Goal: Task Accomplishment & Management: Manage account settings

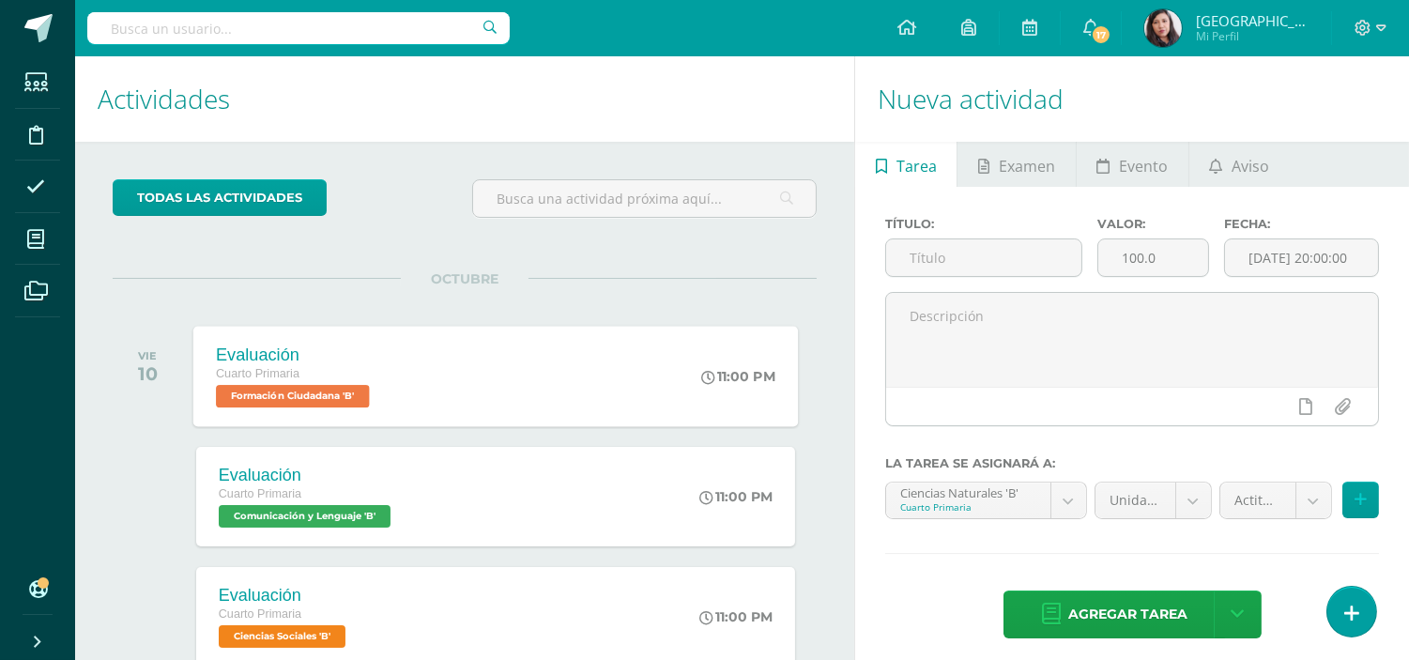
drag, startPoint x: 0, startPoint y: 0, endPoint x: 305, endPoint y: 400, distance: 502.9
click at [305, 400] on span "Formación Ciudadana 'B'" at bounding box center [293, 396] width 154 height 23
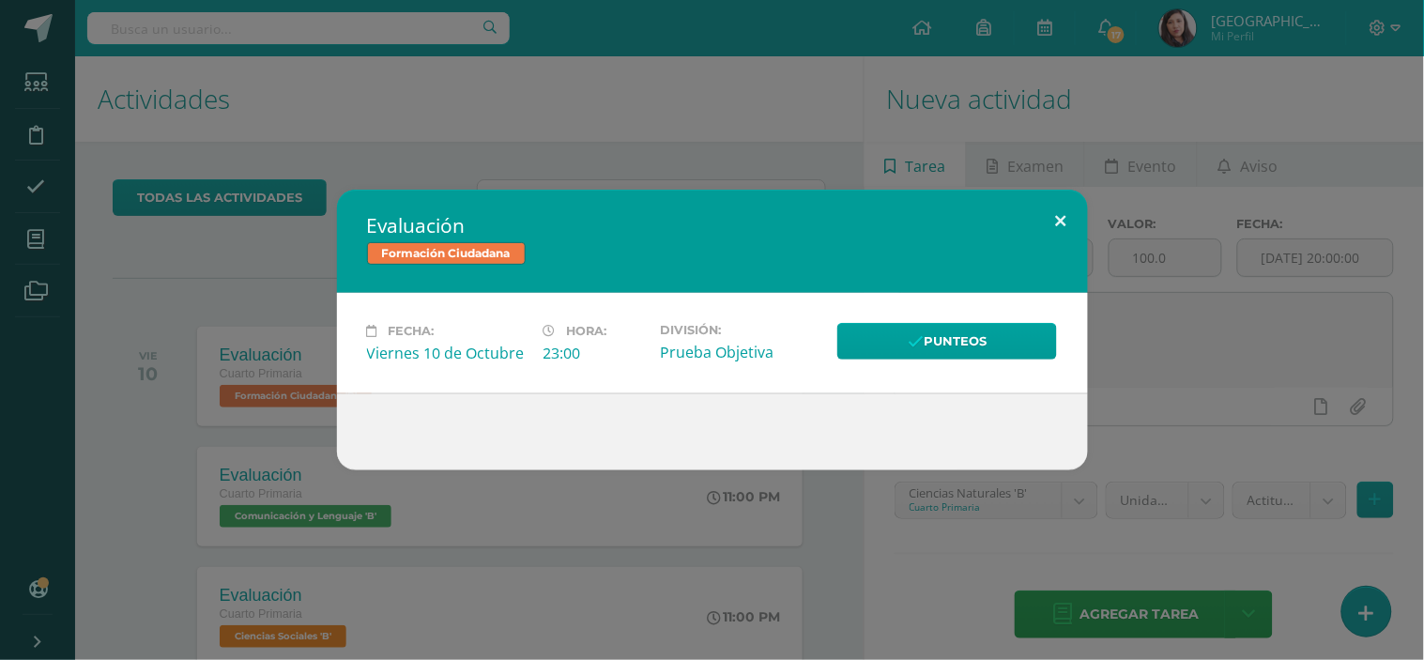
click at [1063, 222] on button at bounding box center [1061, 222] width 54 height 64
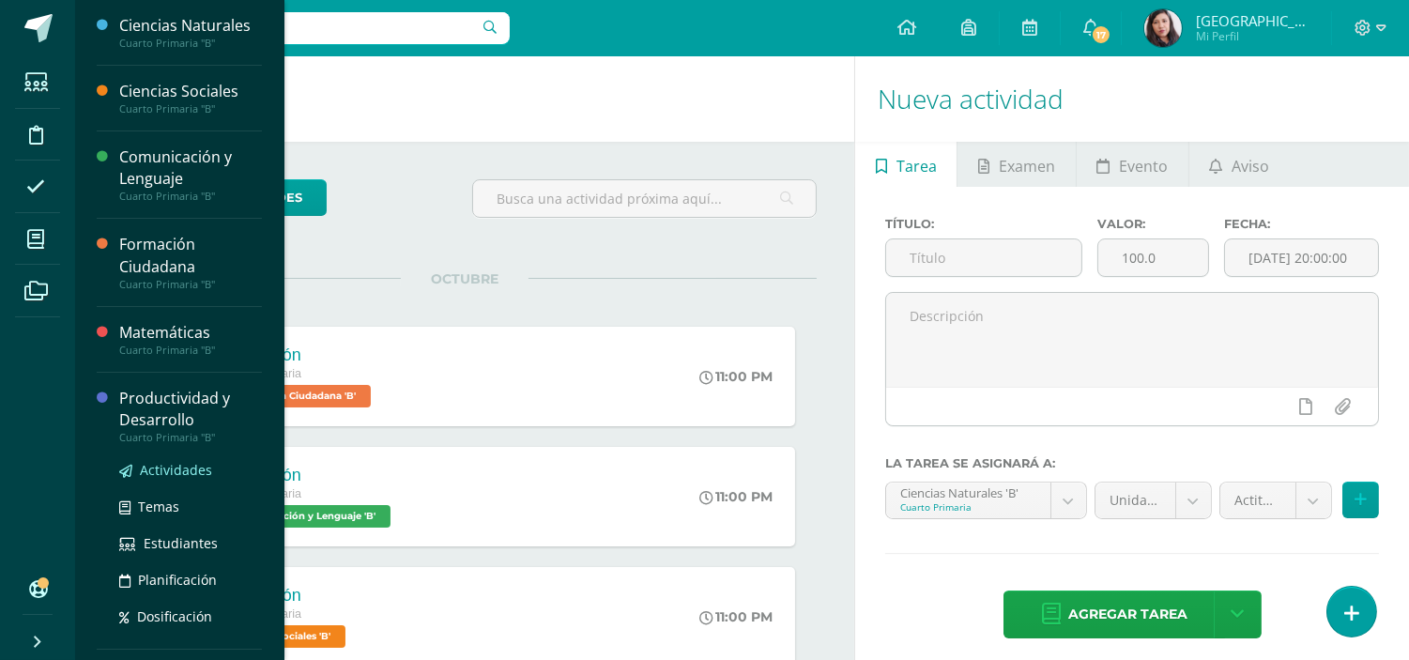
click at [165, 469] on span "Actividades" at bounding box center [176, 470] width 72 height 18
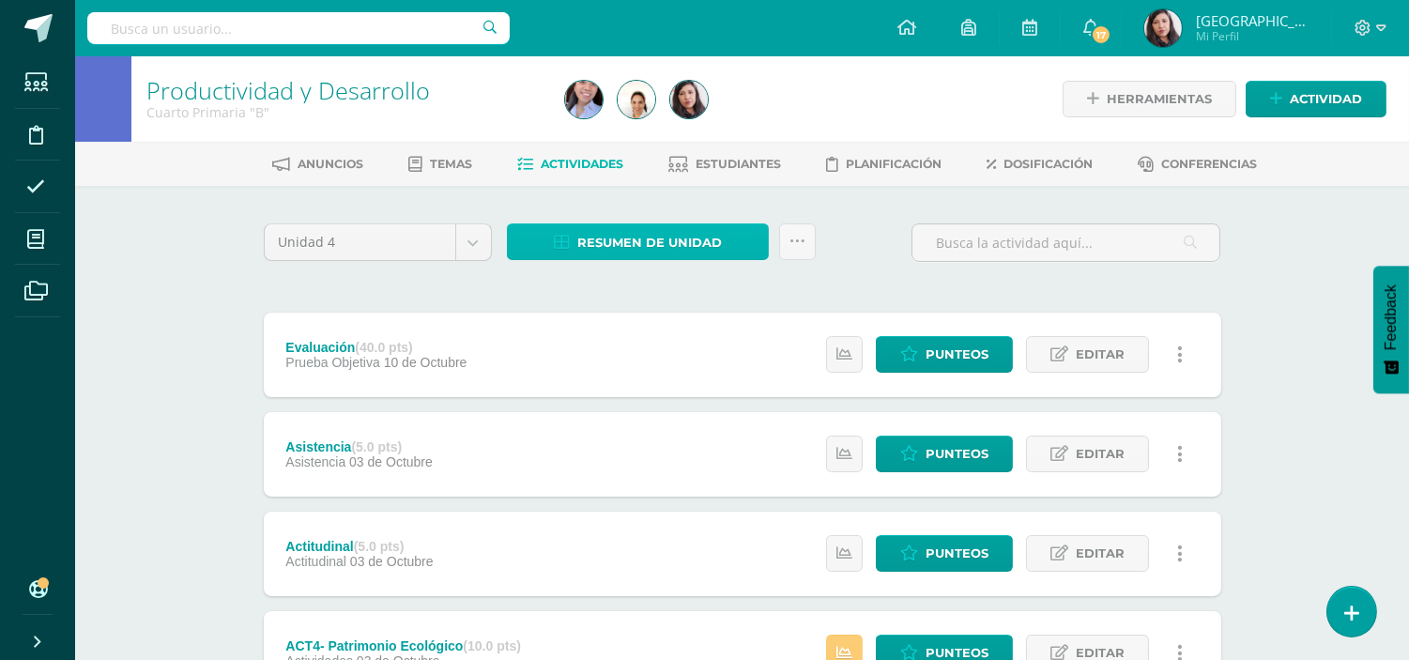
click at [633, 240] on span "Resumen de unidad" at bounding box center [649, 242] width 145 height 35
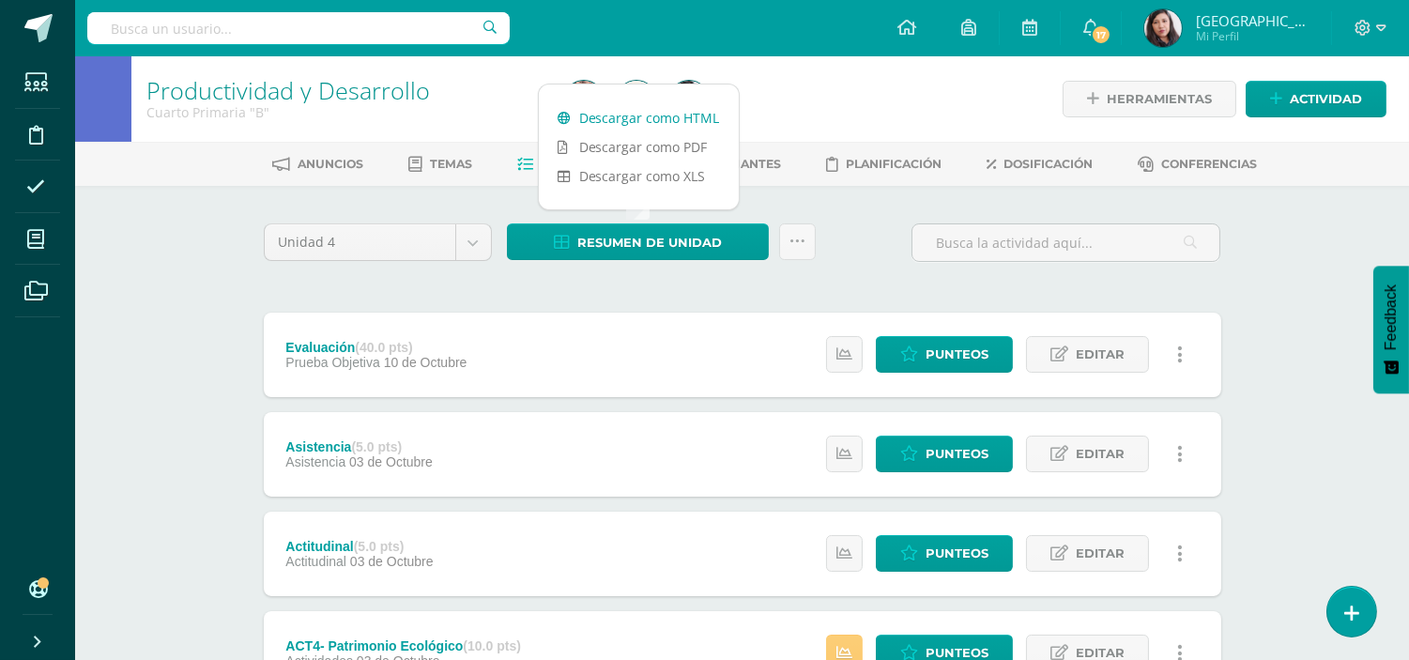
click at [643, 116] on link "Descargar como HTML" at bounding box center [639, 117] width 200 height 29
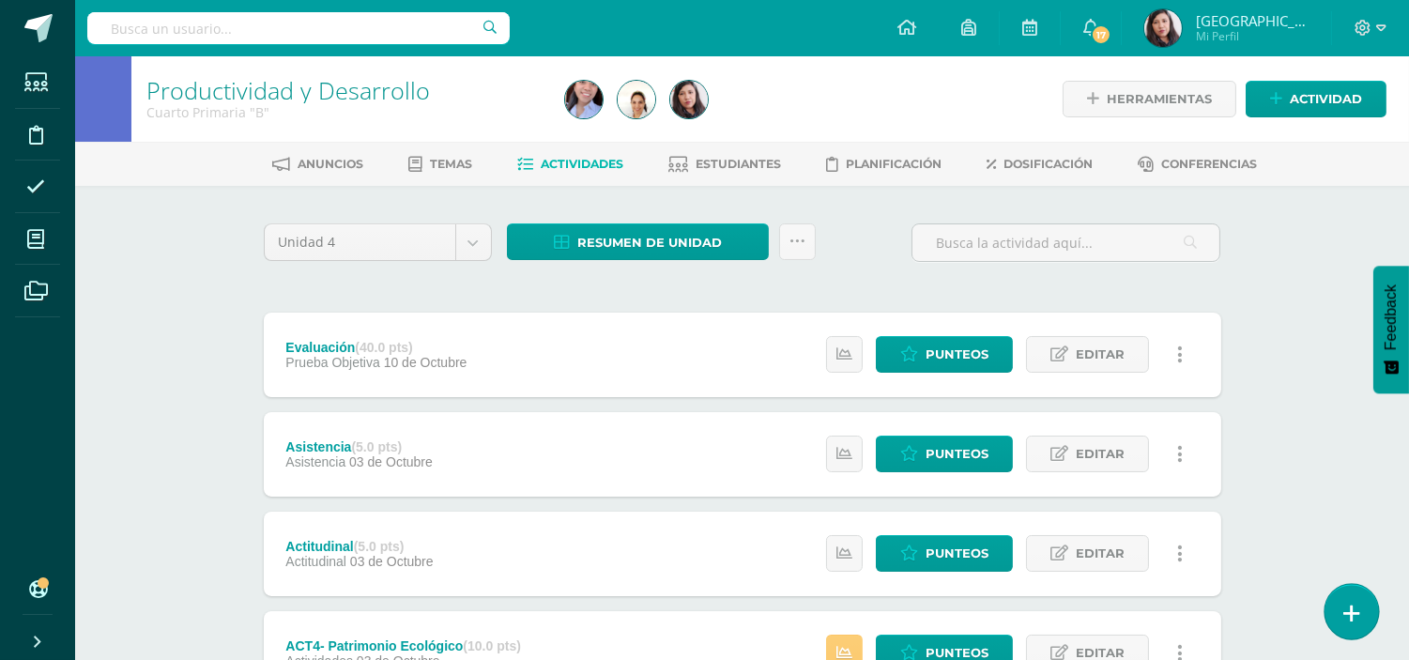
click at [1353, 633] on link at bounding box center [1351, 611] width 54 height 54
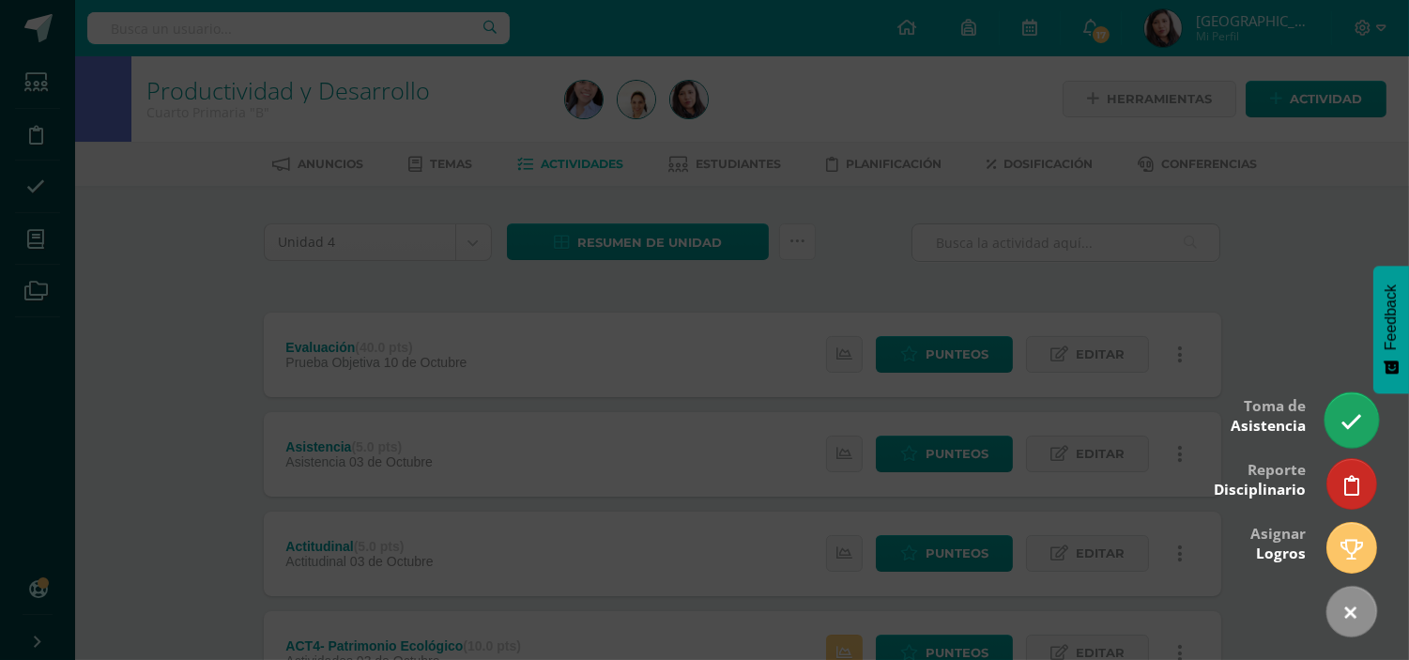
click at [1350, 421] on icon at bounding box center [1351, 422] width 22 height 22
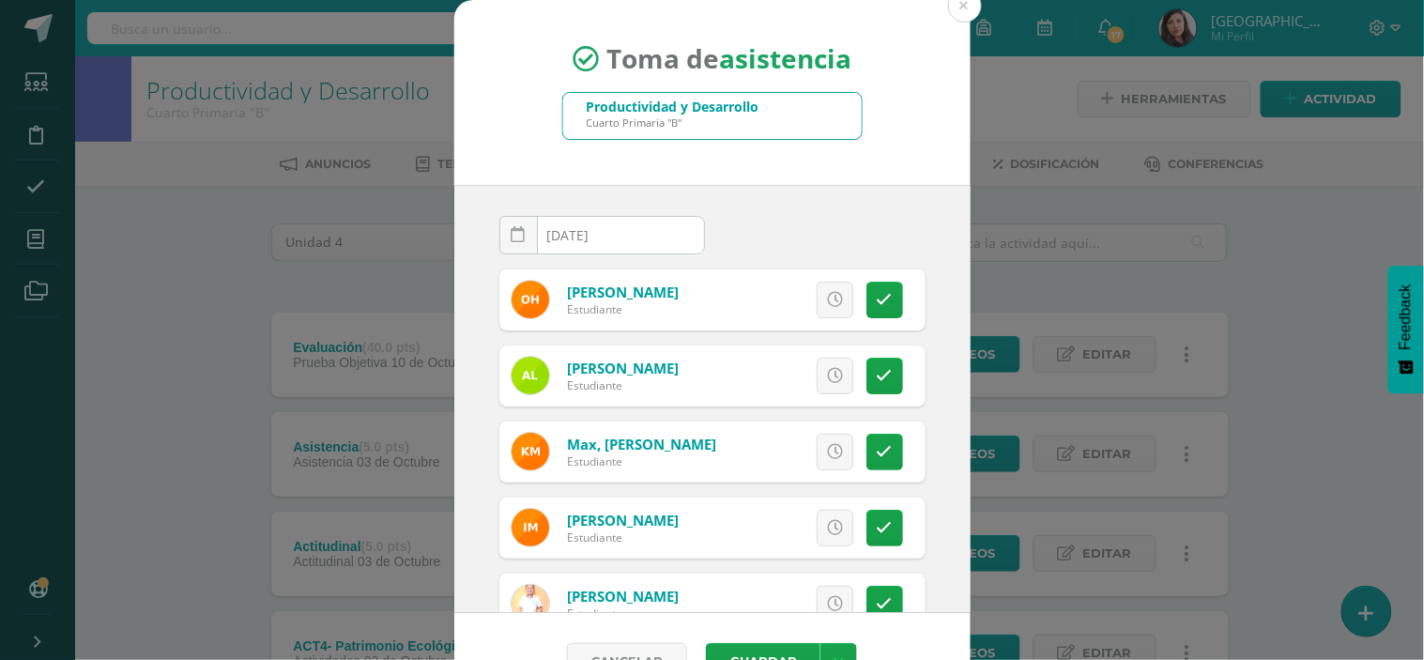
click at [818, 111] on div "Productividad y Desarrollo Cuarto Primaria "B"" at bounding box center [712, 116] width 298 height 46
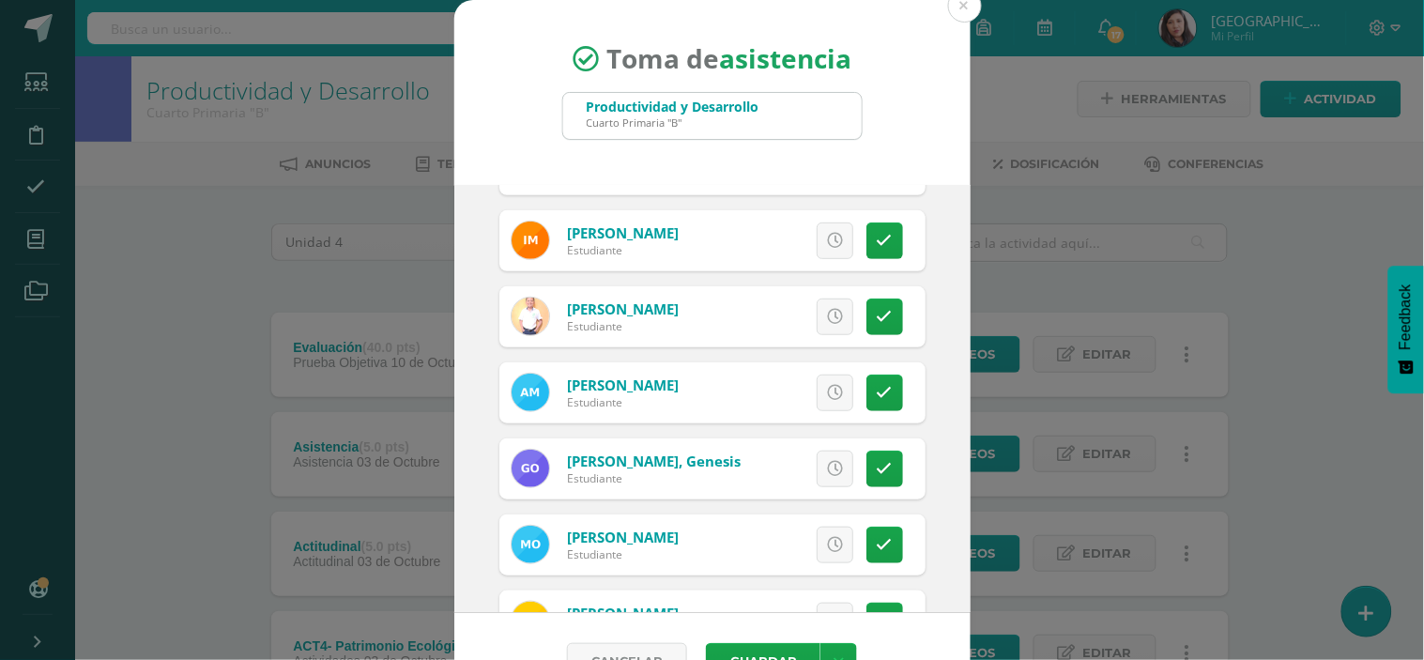
scroll to position [736, 0]
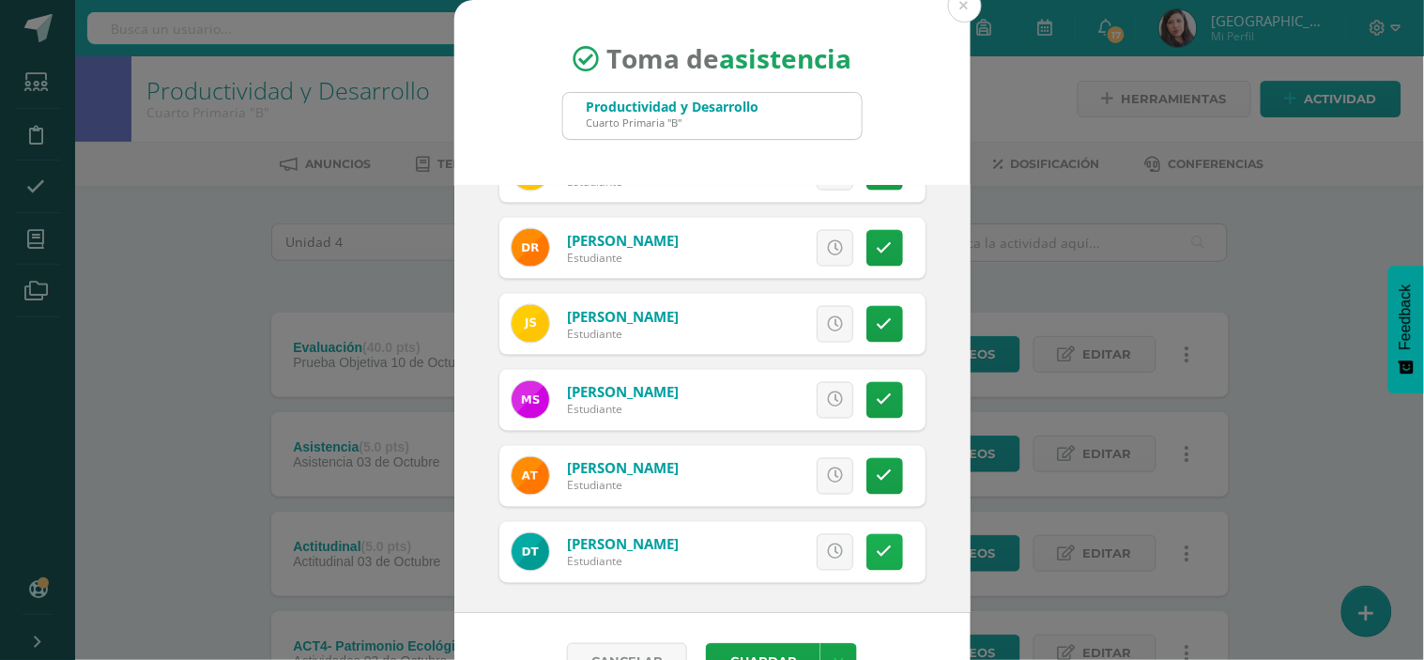
click at [873, 552] on link at bounding box center [884, 552] width 37 height 37
click at [780, 555] on span "Excusa" at bounding box center [803, 552] width 52 height 35
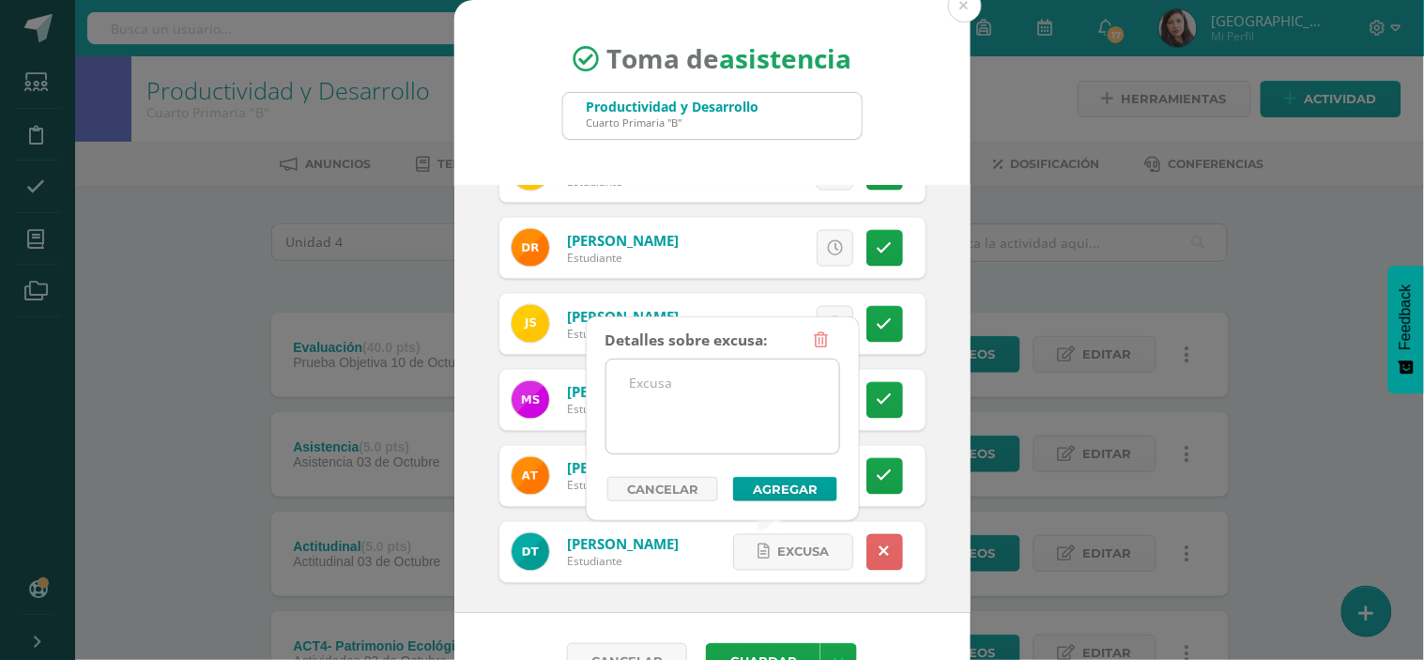
click at [725, 398] on textarea at bounding box center [722, 406] width 233 height 94
type textarea "A"
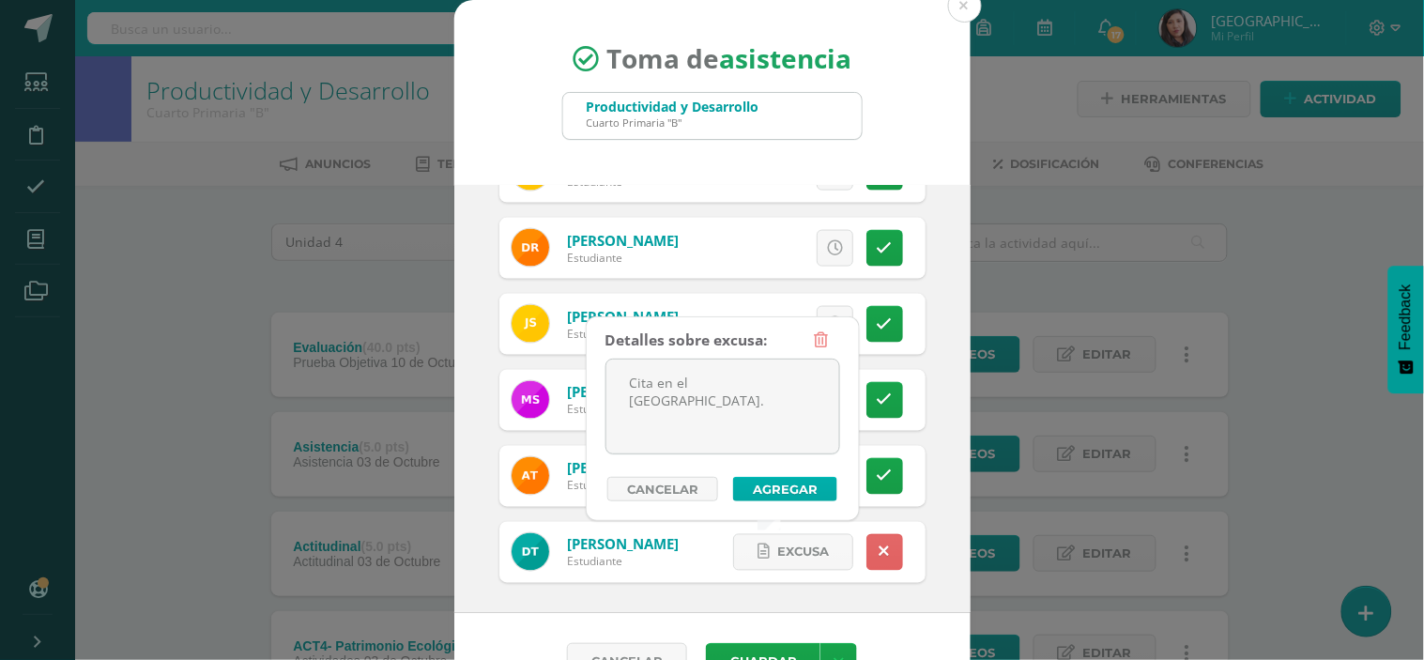
type textarea "Cita en el hospital Nacional de Escuintla."
click at [794, 494] on button "Agregar" at bounding box center [785, 489] width 104 height 24
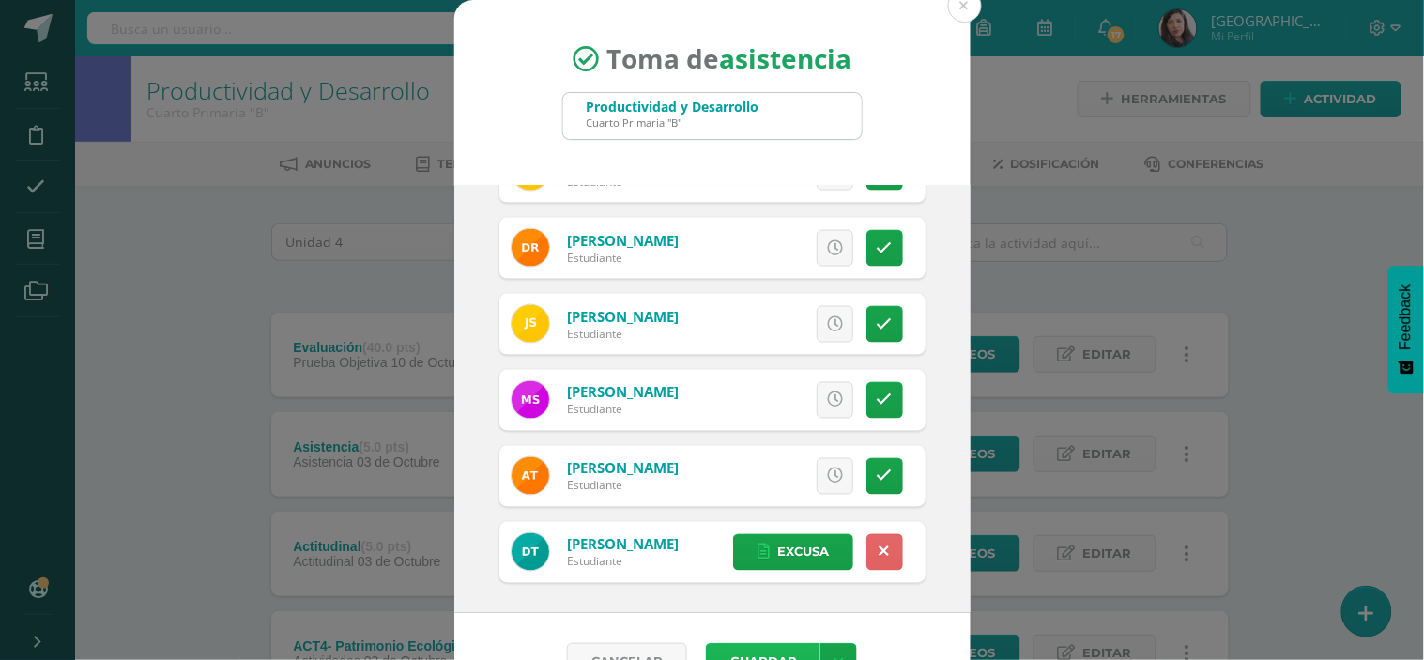
click at [762, 648] on button "Guardar" at bounding box center [763, 661] width 115 height 37
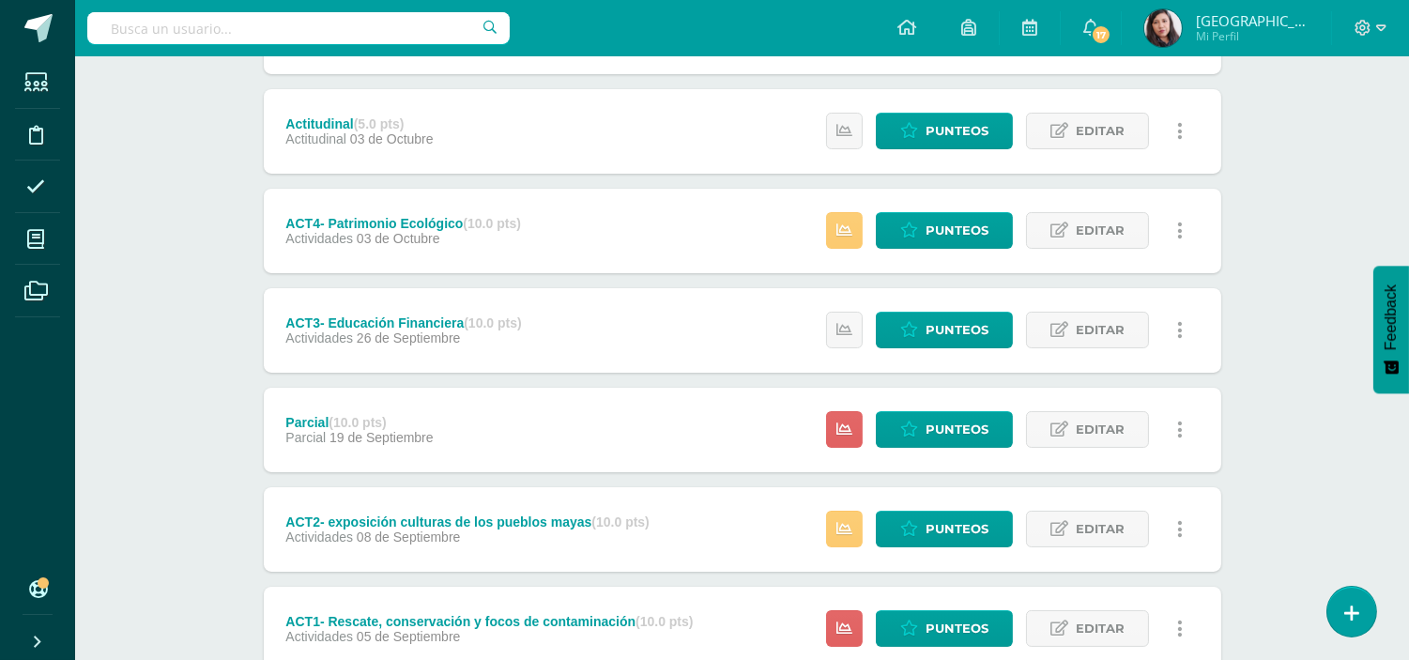
scroll to position [557, 0]
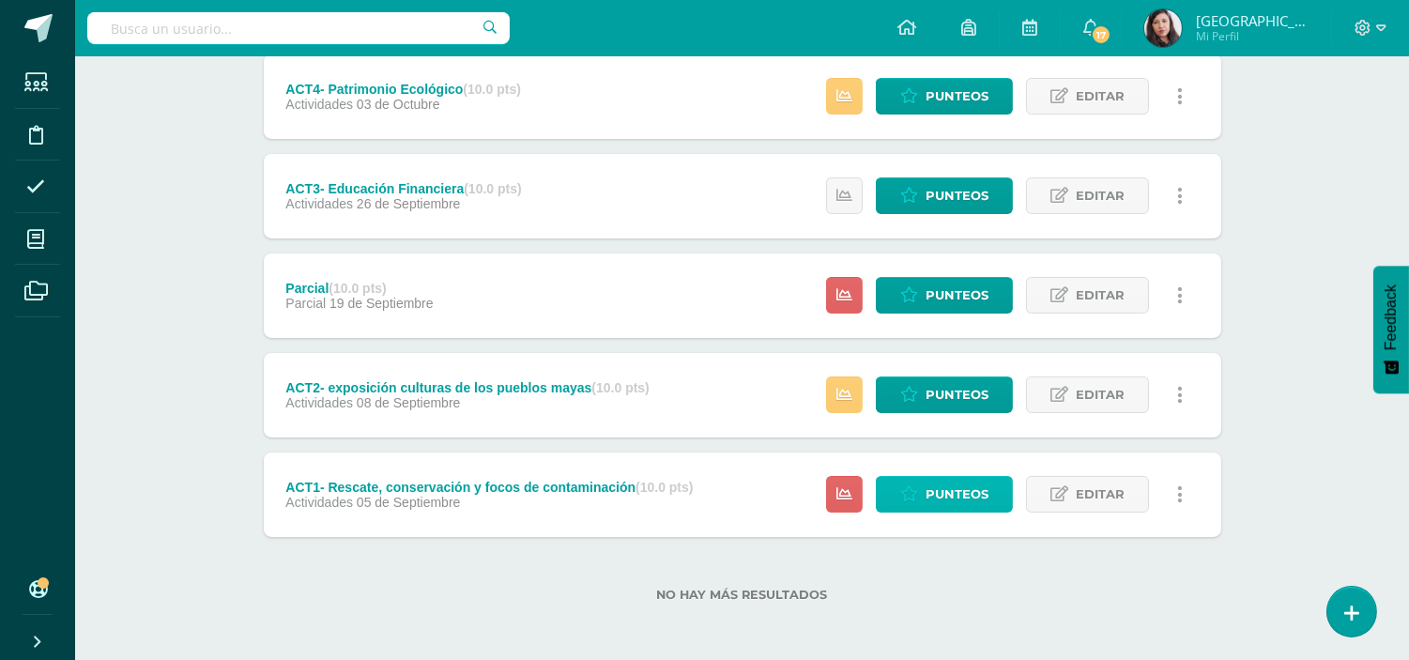
click at [939, 495] on span "Punteos" at bounding box center [956, 494] width 63 height 35
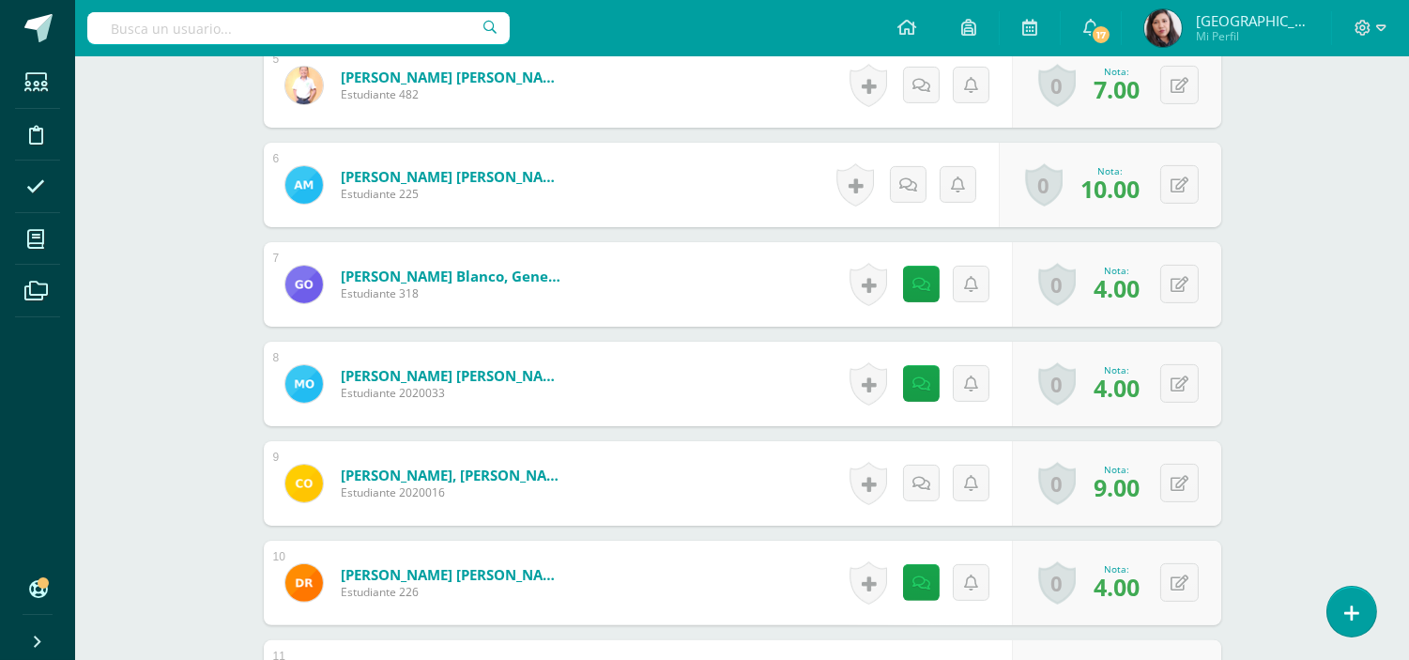
scroll to position [448, 0]
